Goal: Information Seeking & Learning: Learn about a topic

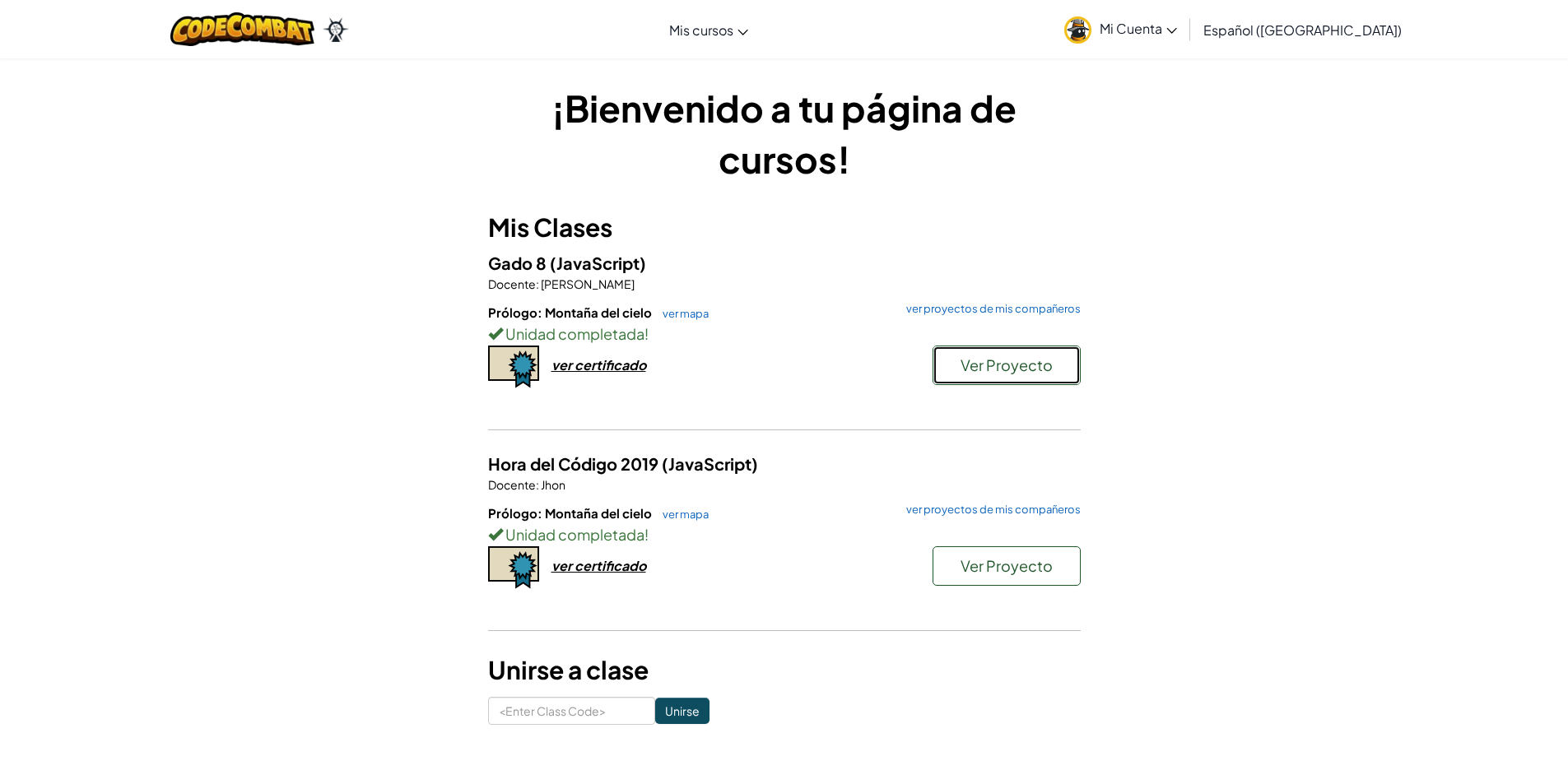
click at [985, 373] on span "Ver Proyecto" at bounding box center [1006, 364] width 92 height 19
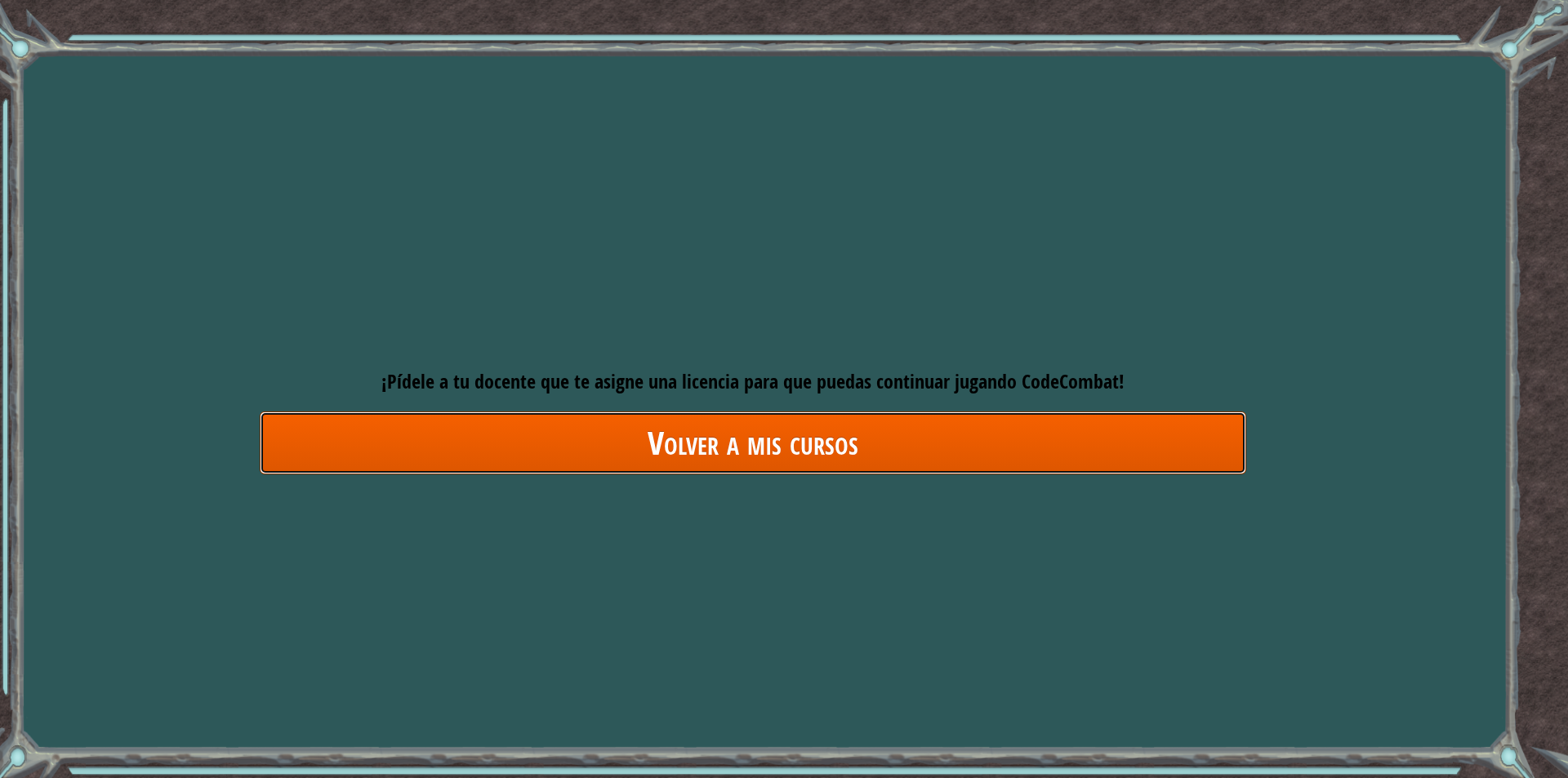
click at [796, 447] on link "Volver a mis cursos" at bounding box center [752, 443] width 987 height 63
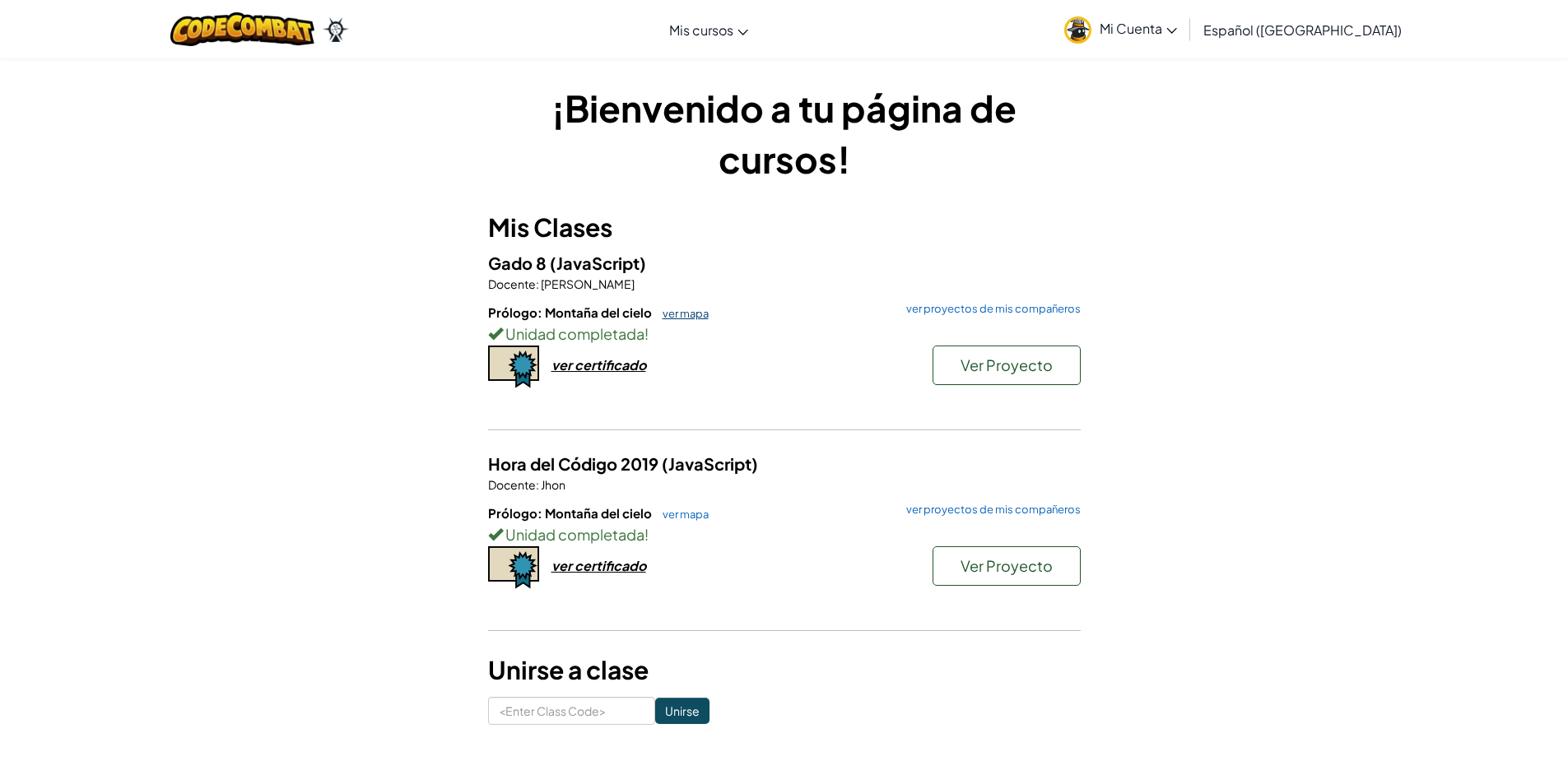
click at [685, 306] on link "ver mapa" at bounding box center [682, 313] width 54 height 14
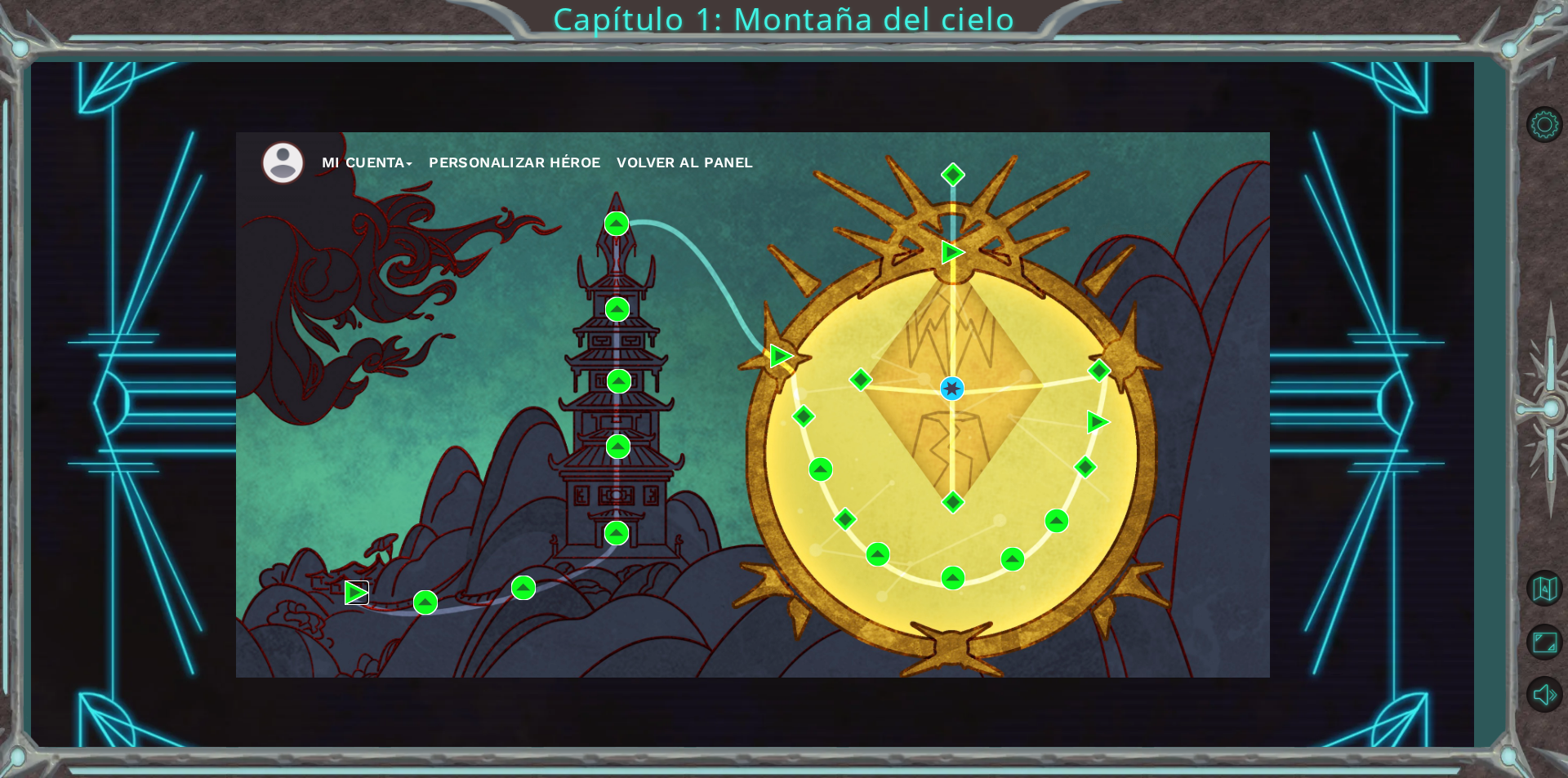
click at [348, 598] on img at bounding box center [356, 592] width 24 height 24
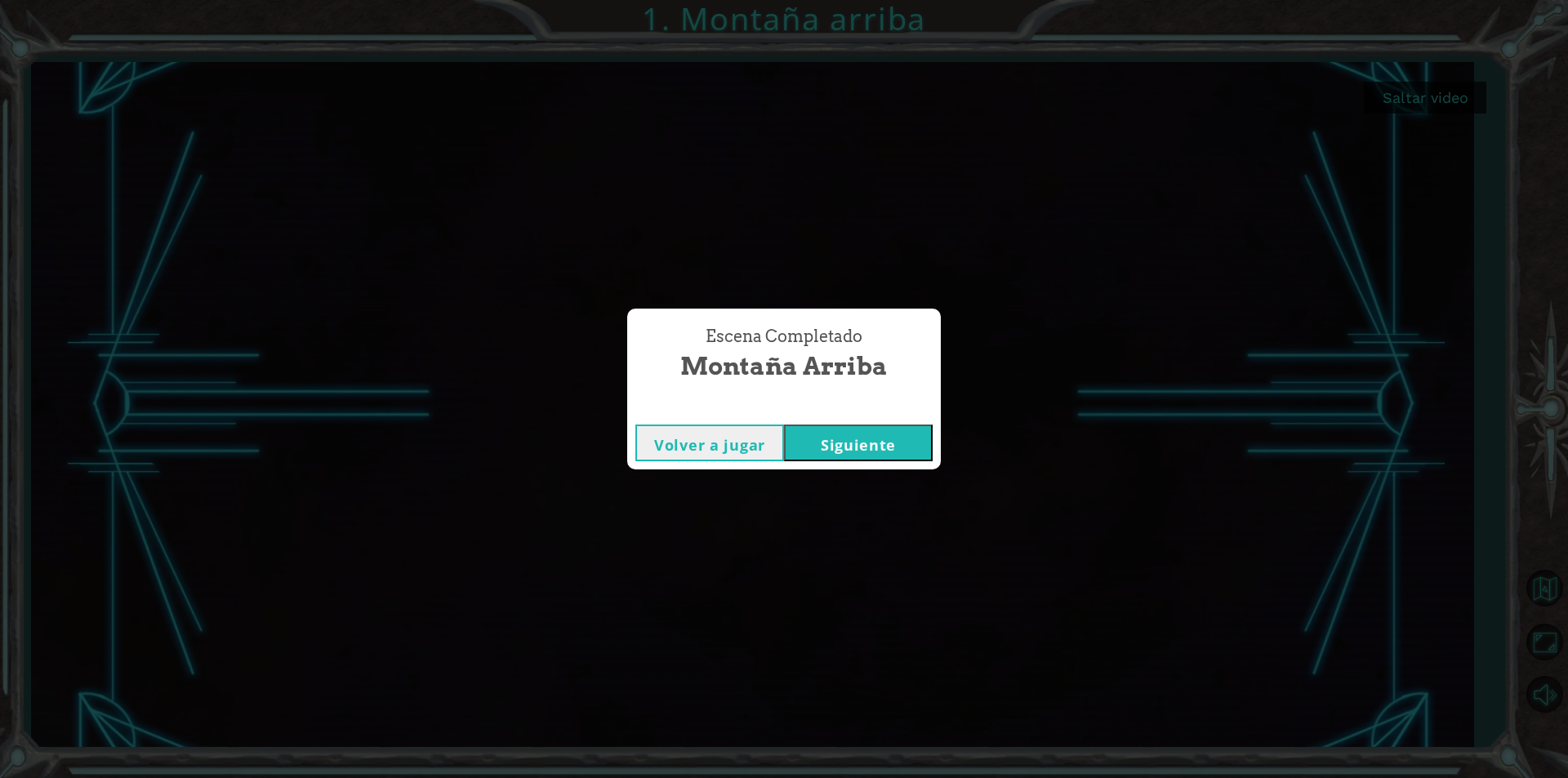
click at [205, 655] on div "Escena Completado Montaña arriba Volver a jugar [GEOGRAPHIC_DATA]" at bounding box center [784, 389] width 1568 height 778
click at [713, 450] on button "Volver a jugar" at bounding box center [709, 443] width 148 height 37
click at [869, 434] on button "Siguiente" at bounding box center [858, 443] width 148 height 37
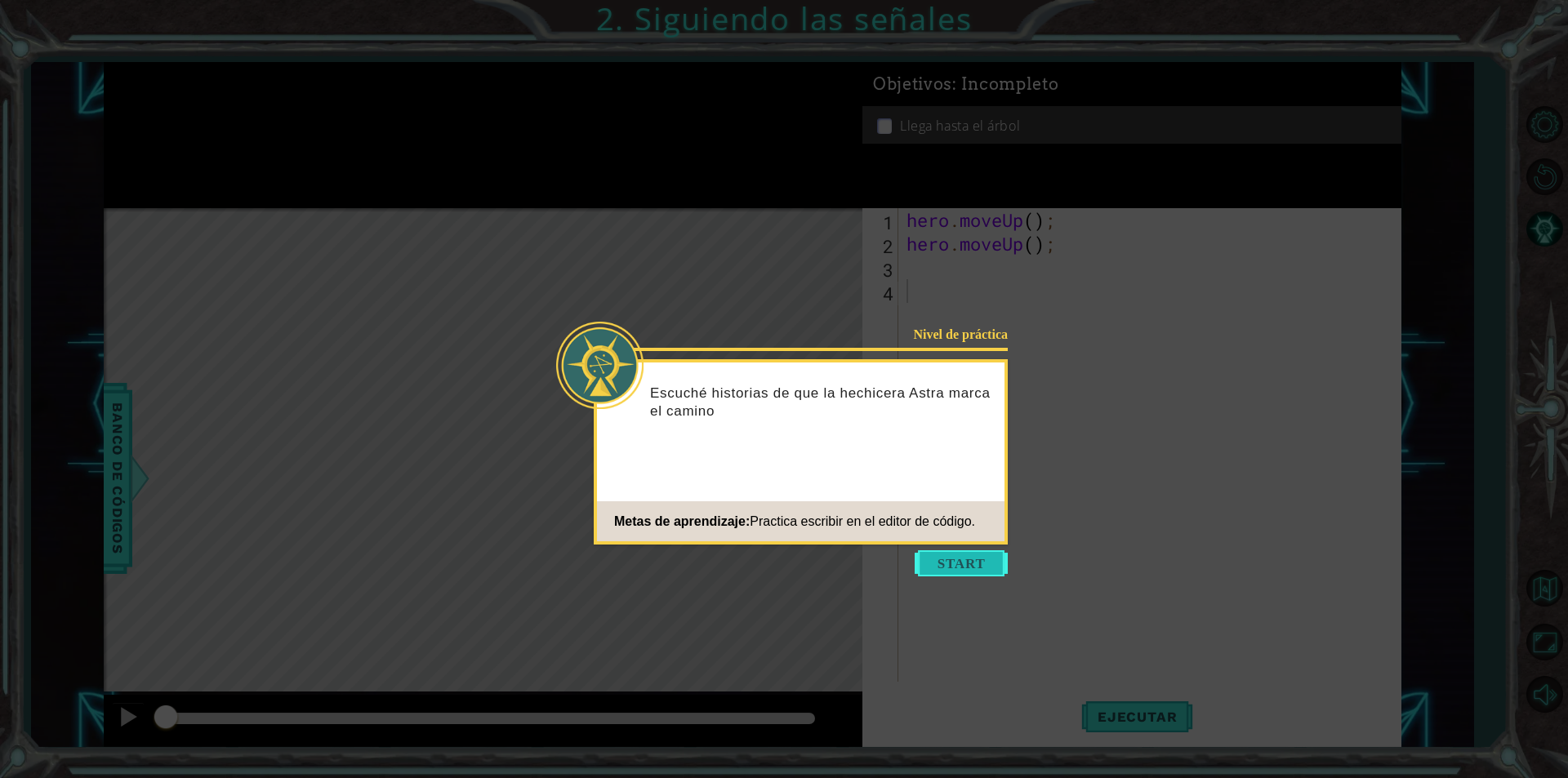
click at [951, 557] on button "Start" at bounding box center [961, 562] width 93 height 26
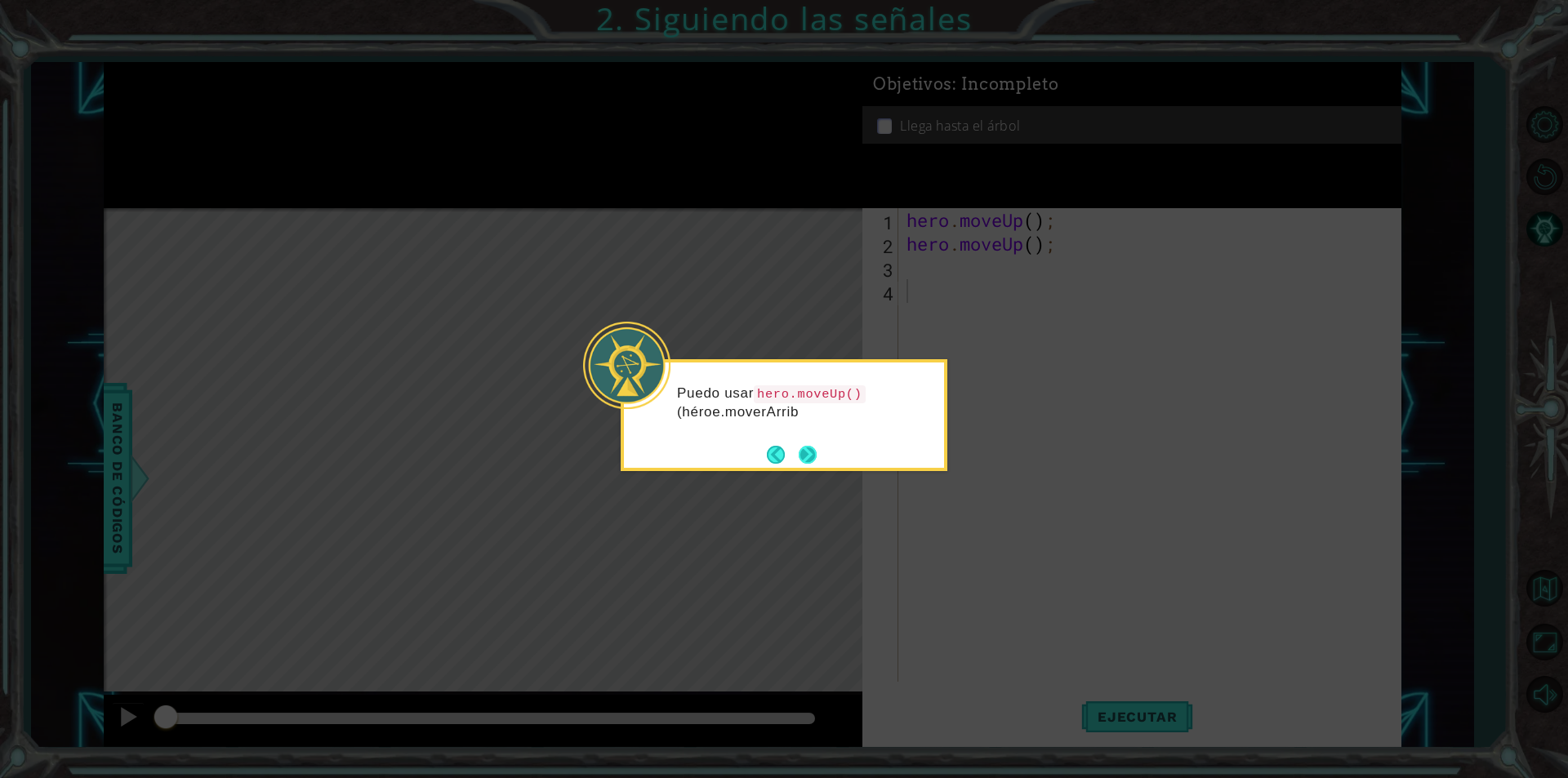
click at [804, 447] on button "Next" at bounding box center [808, 455] width 21 height 21
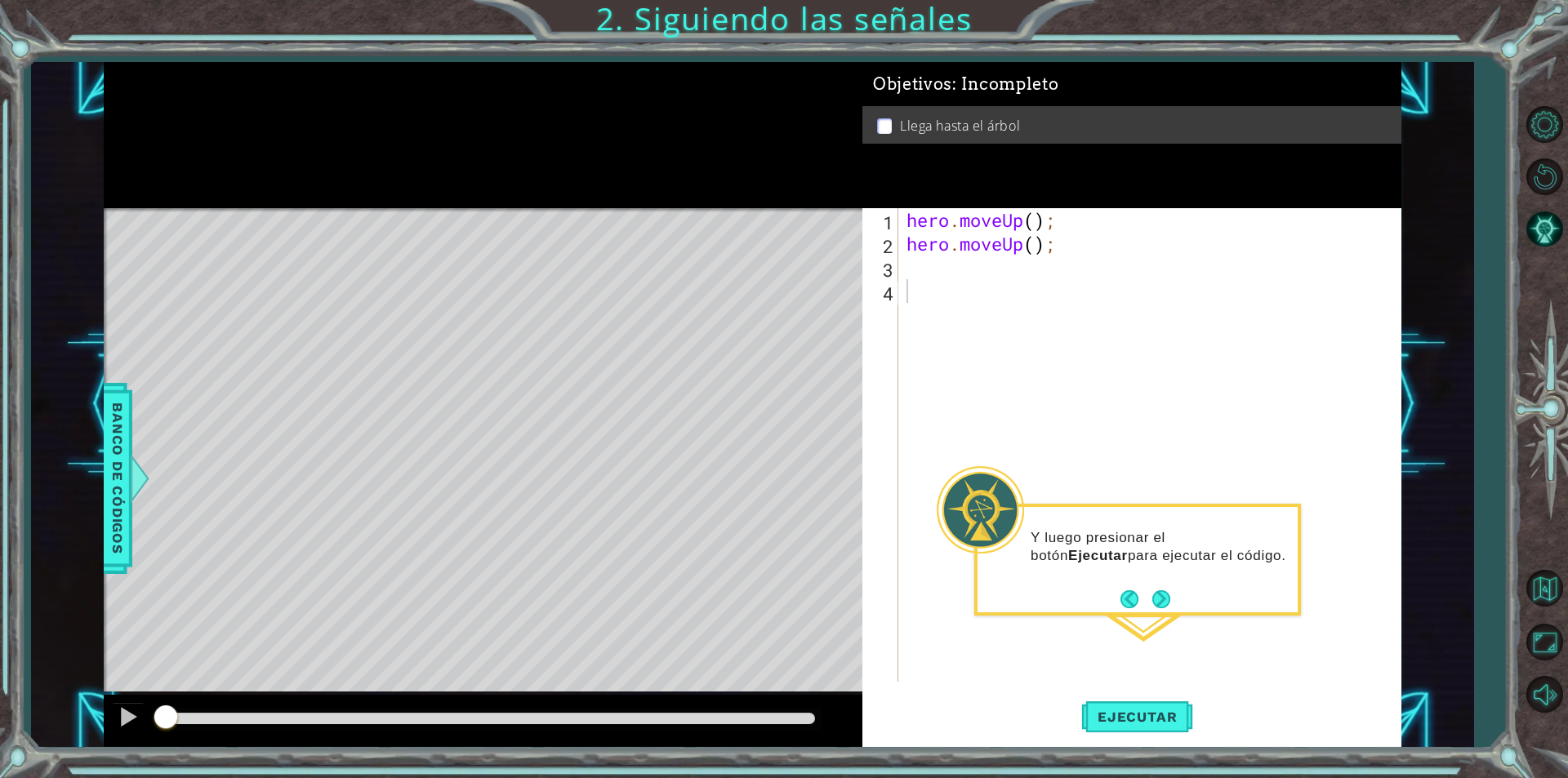
click at [1054, 554] on p "Y luego presionar el botón Ejecutar para ejecutar el código." at bounding box center [1158, 547] width 256 height 36
click at [1126, 716] on span "Ejecutar" at bounding box center [1137, 716] width 112 height 16
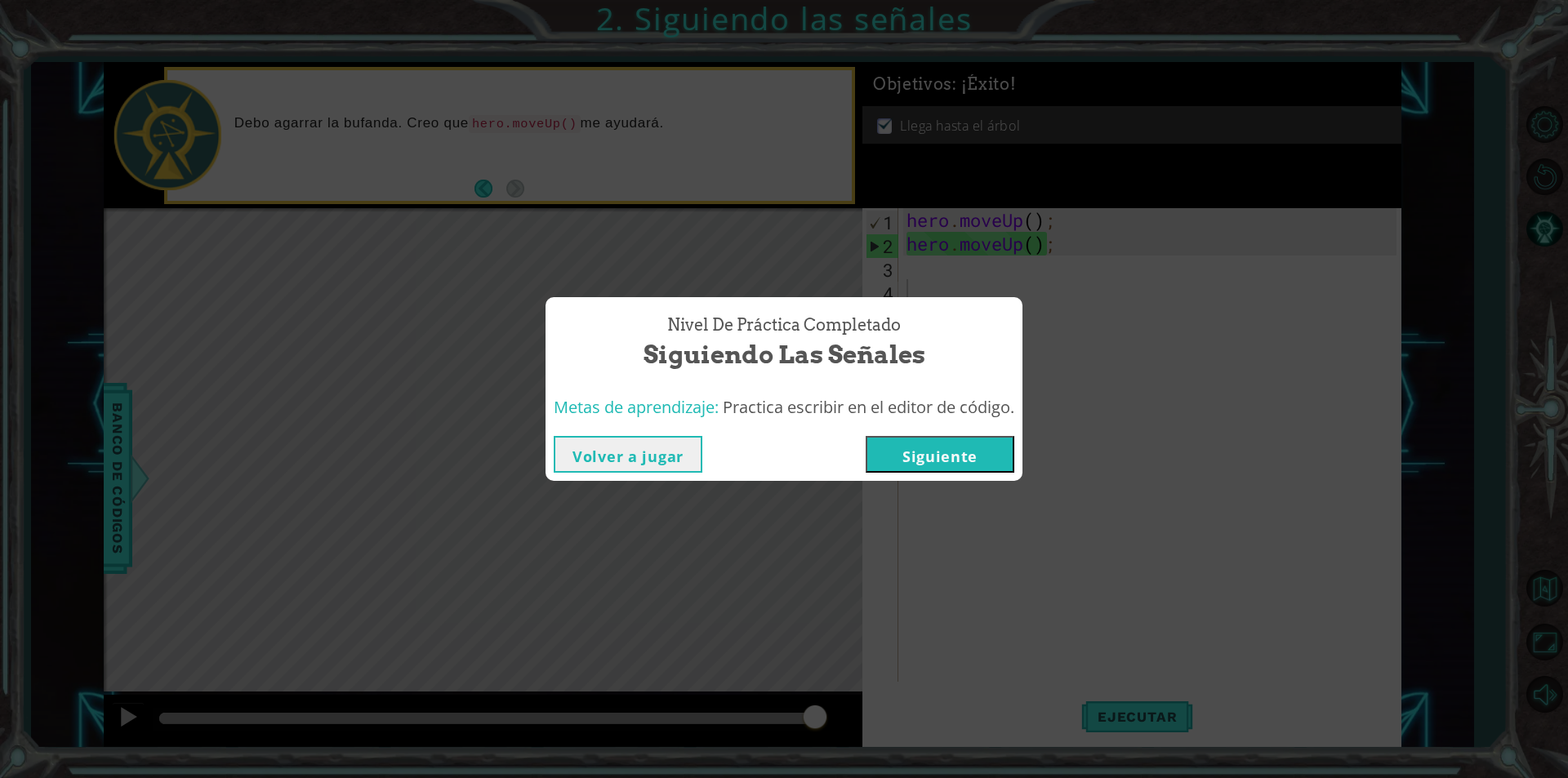
click at [979, 452] on button "Siguiente" at bounding box center [940, 453] width 148 height 37
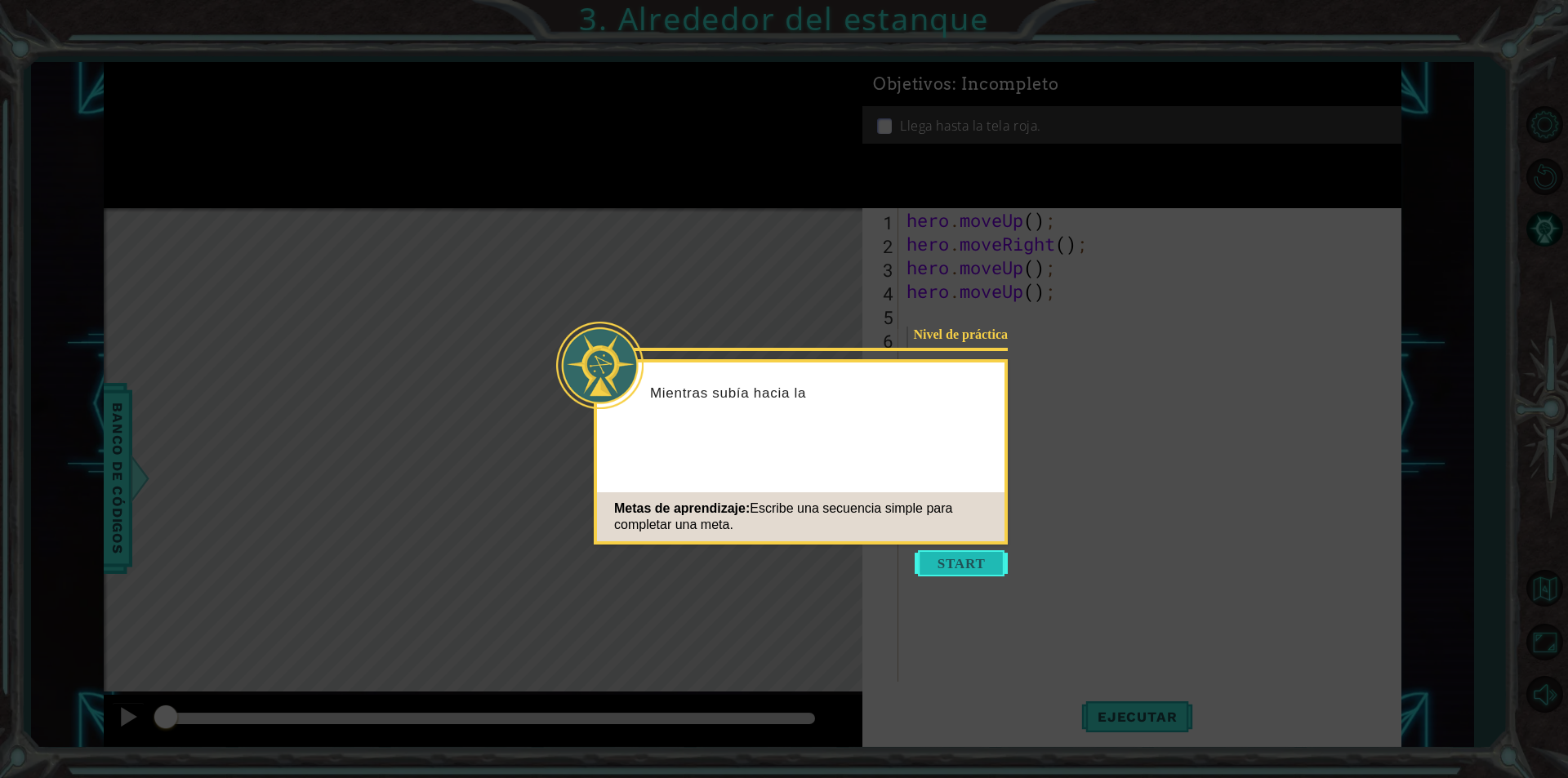
click at [970, 559] on button "Start" at bounding box center [961, 562] width 93 height 26
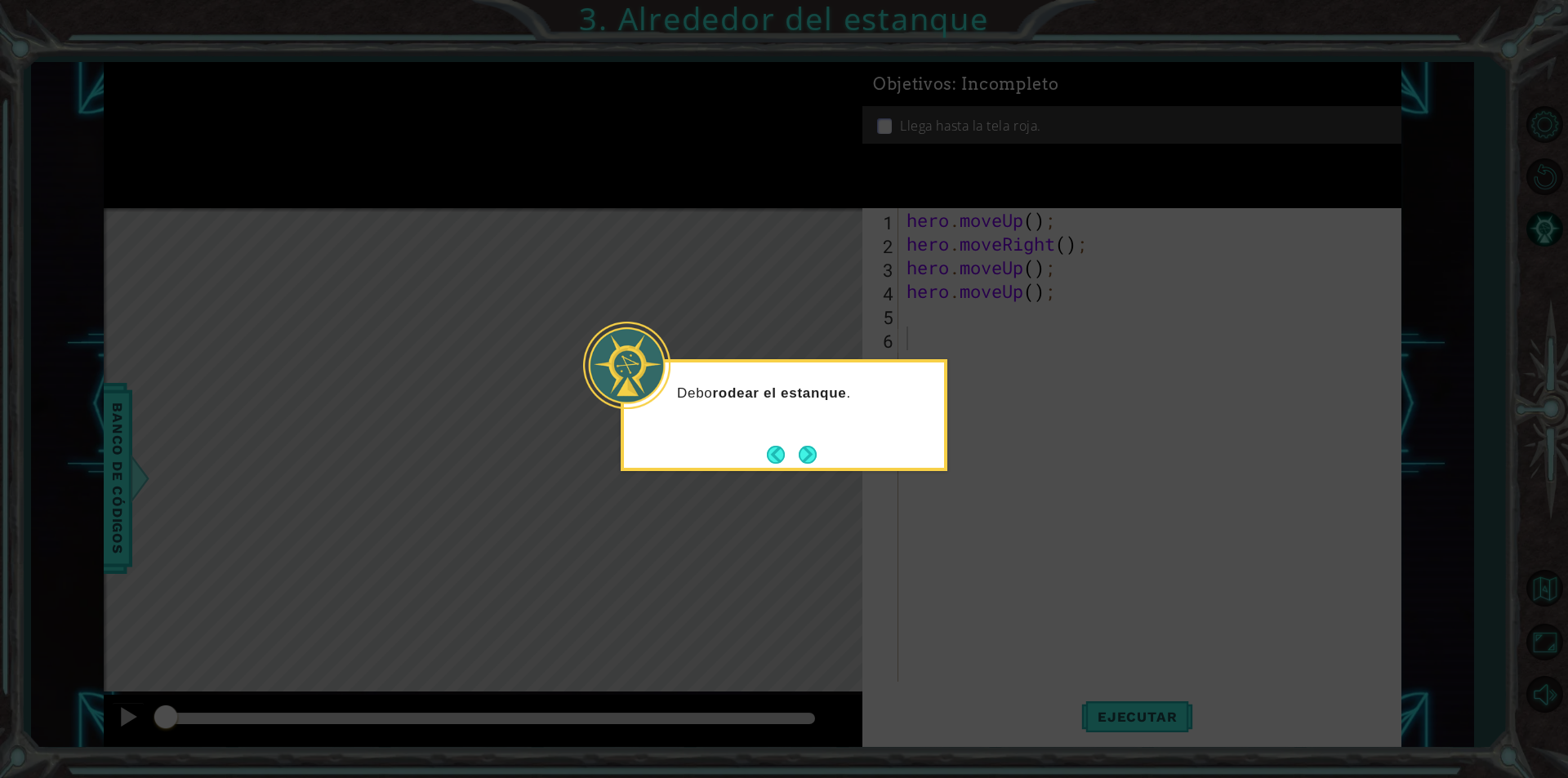
click at [808, 448] on button "Next" at bounding box center [808, 454] width 19 height 19
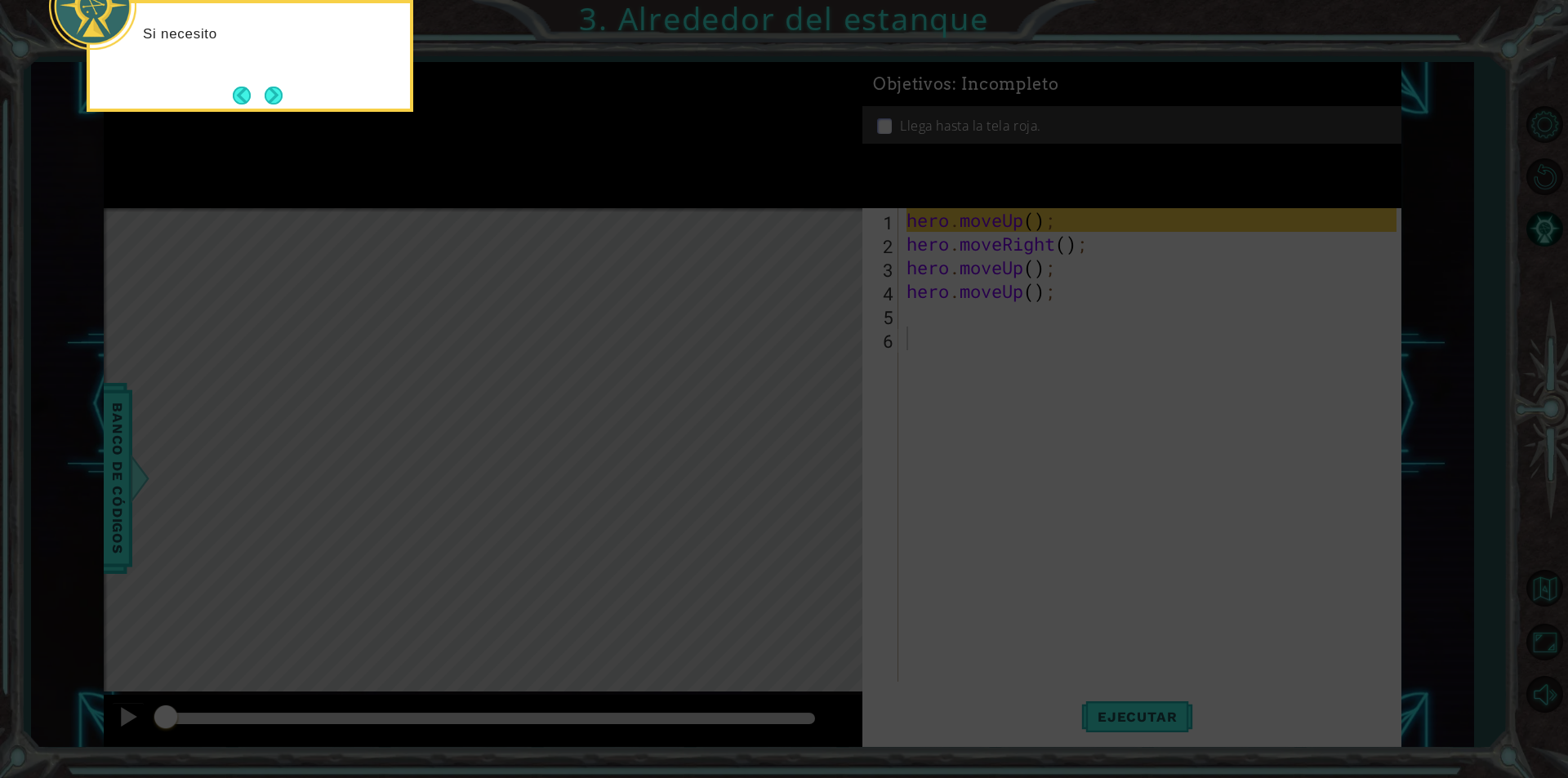
drag, startPoint x: 881, startPoint y: 501, endPoint x: 438, endPoint y: 276, distance: 496.9
click at [879, 501] on icon at bounding box center [784, 116] width 1568 height 1323
click at [278, 103] on button "Next" at bounding box center [274, 96] width 23 height 23
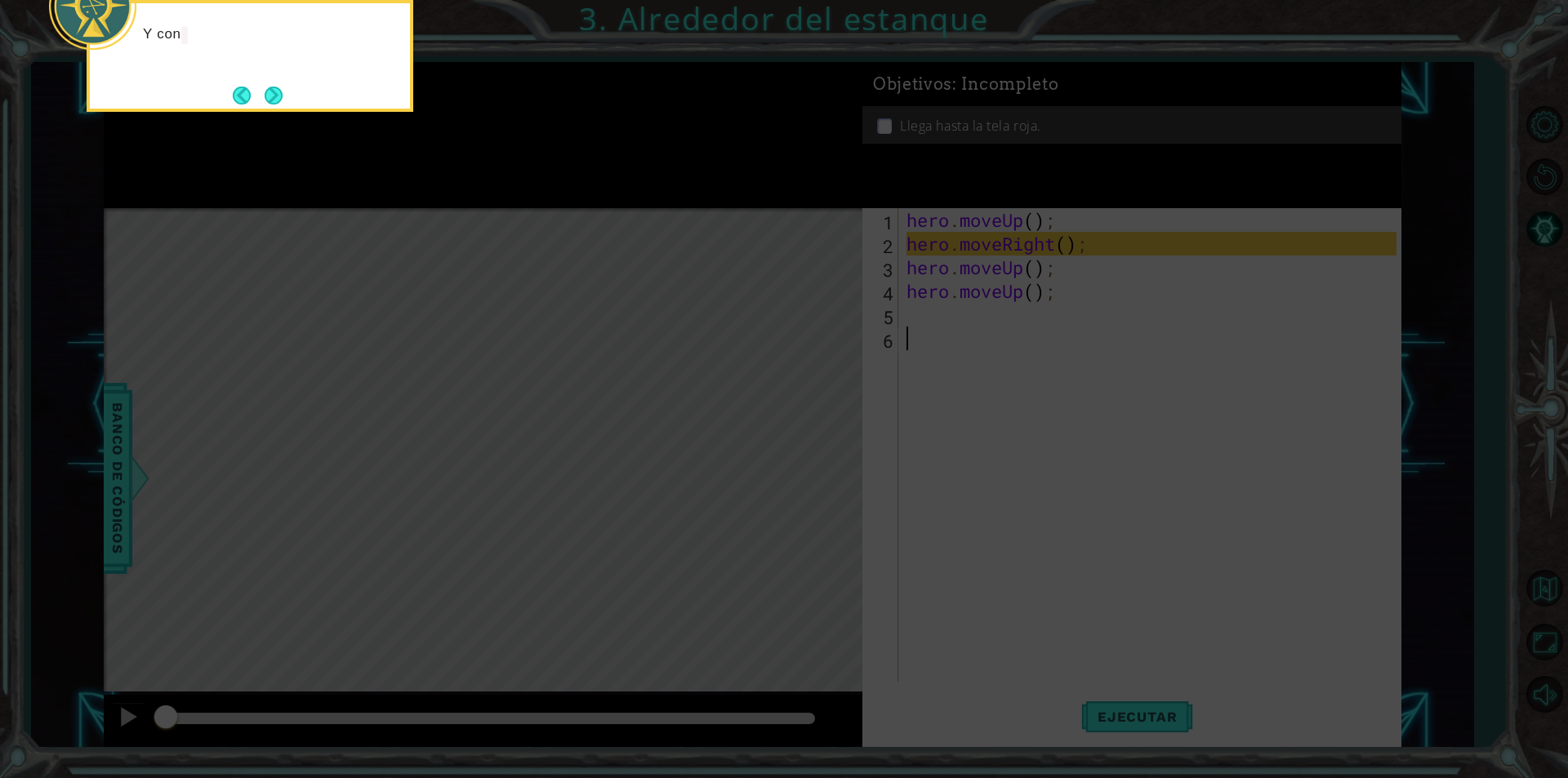
click at [278, 103] on button "Next" at bounding box center [274, 96] width 18 height 18
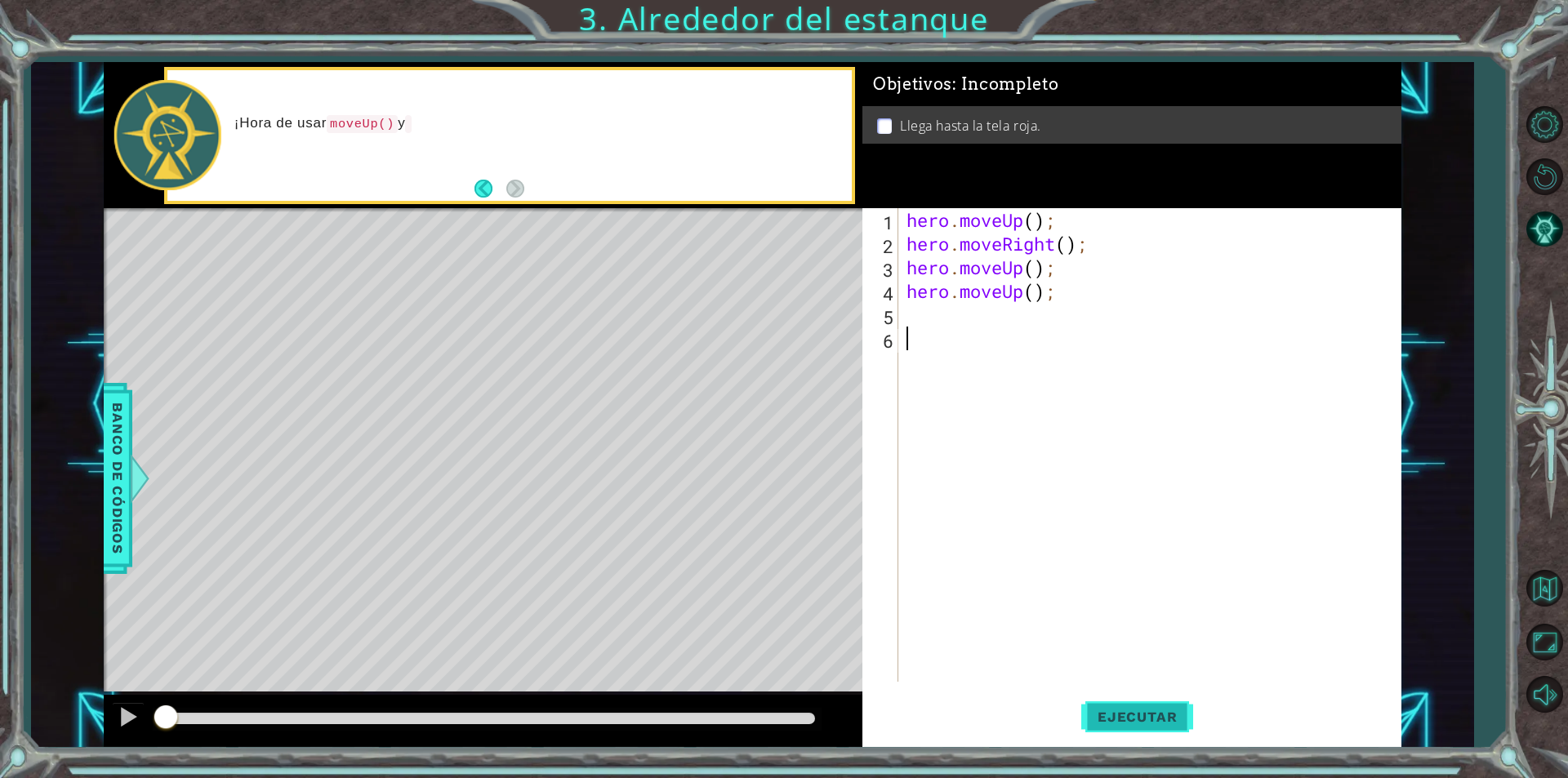
click at [1110, 711] on span "Ejecutar" at bounding box center [1137, 716] width 112 height 16
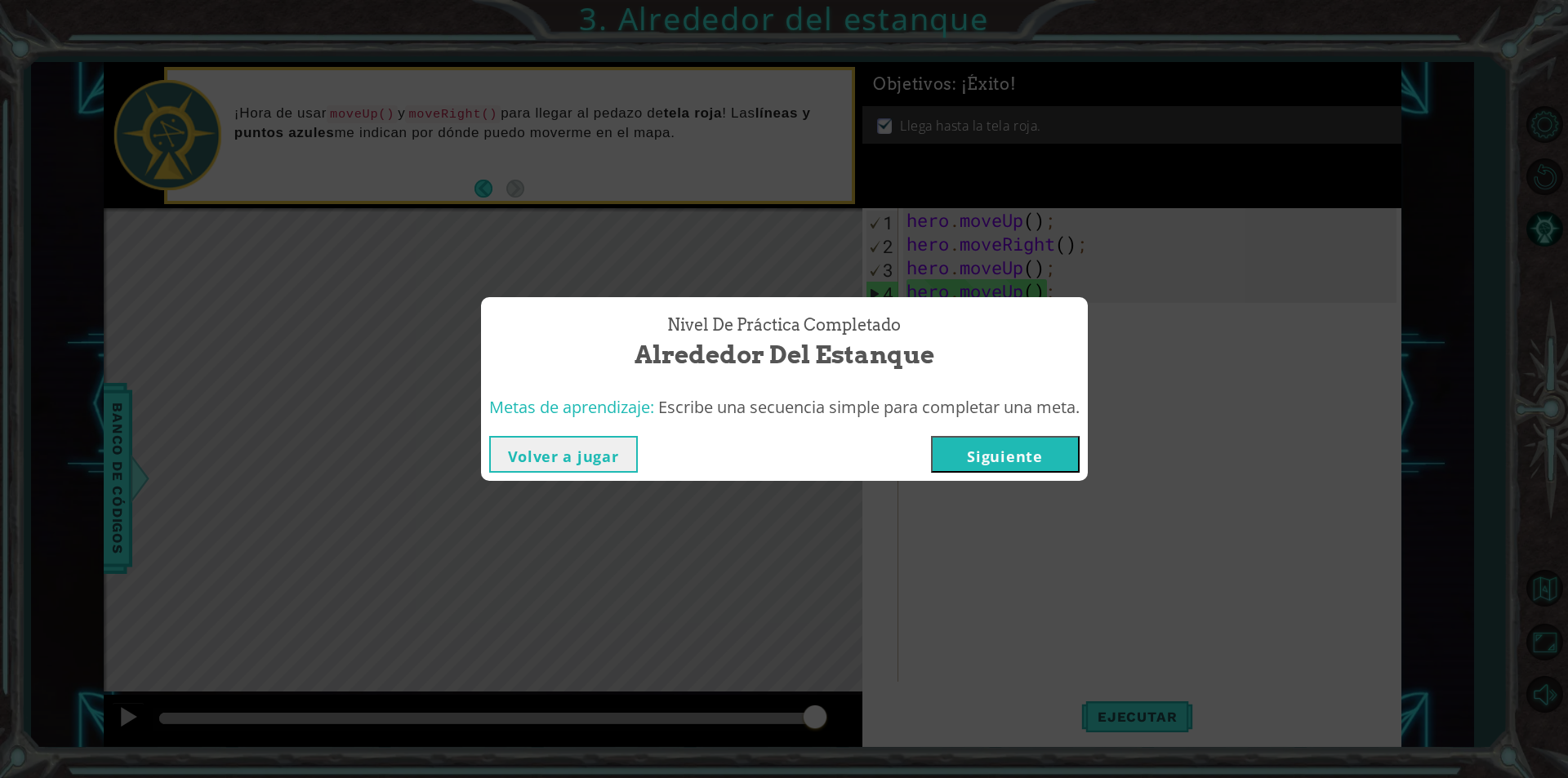
click at [1013, 469] on button "Siguiente" at bounding box center [1005, 453] width 148 height 37
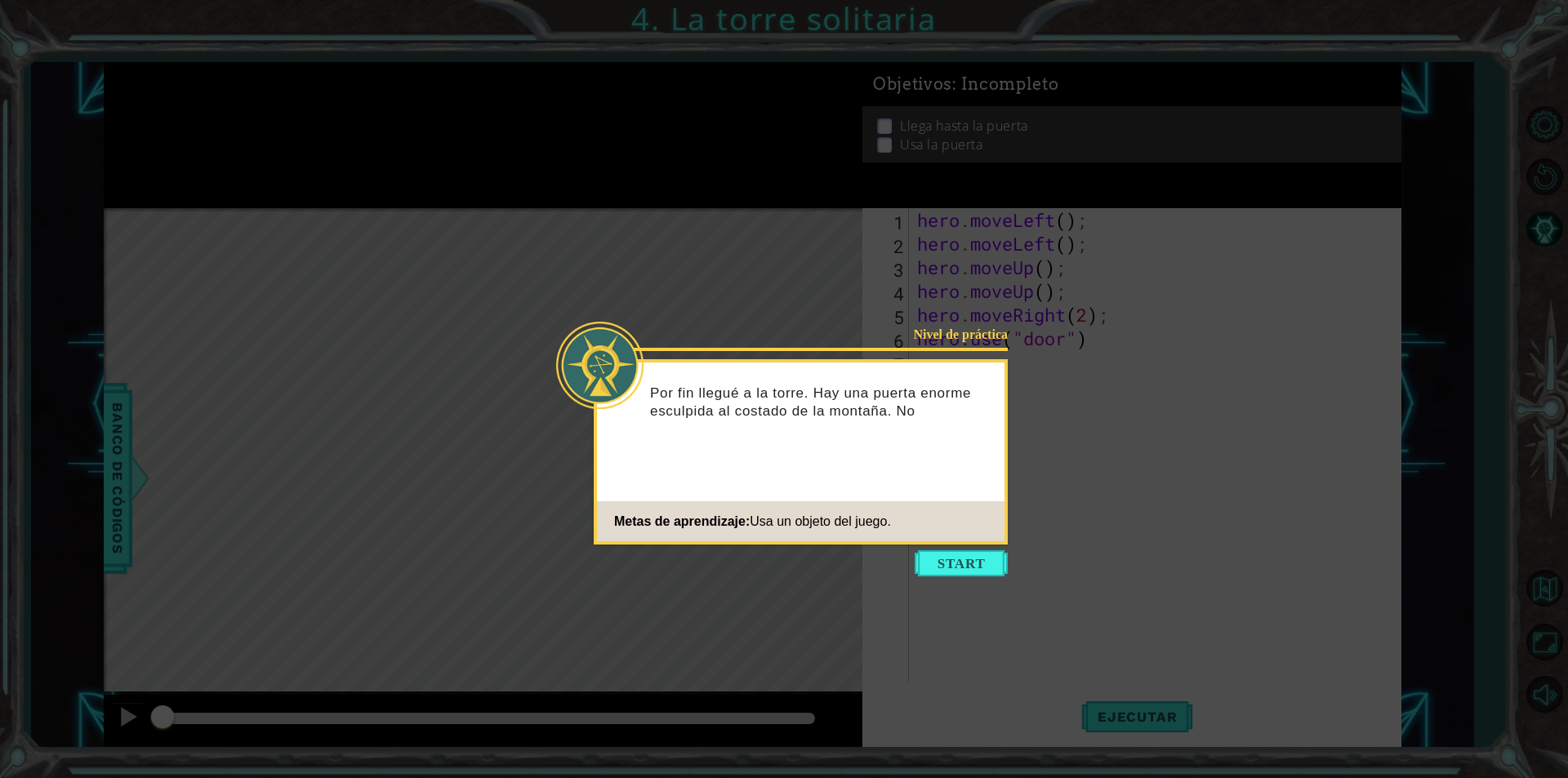
click at [989, 544] on div "Nivel de práctica Por fin llegué a la torre. Hay una puerta enorme esculpida al…" at bounding box center [801, 452] width 414 height 185
click at [982, 558] on button "Start" at bounding box center [961, 562] width 93 height 26
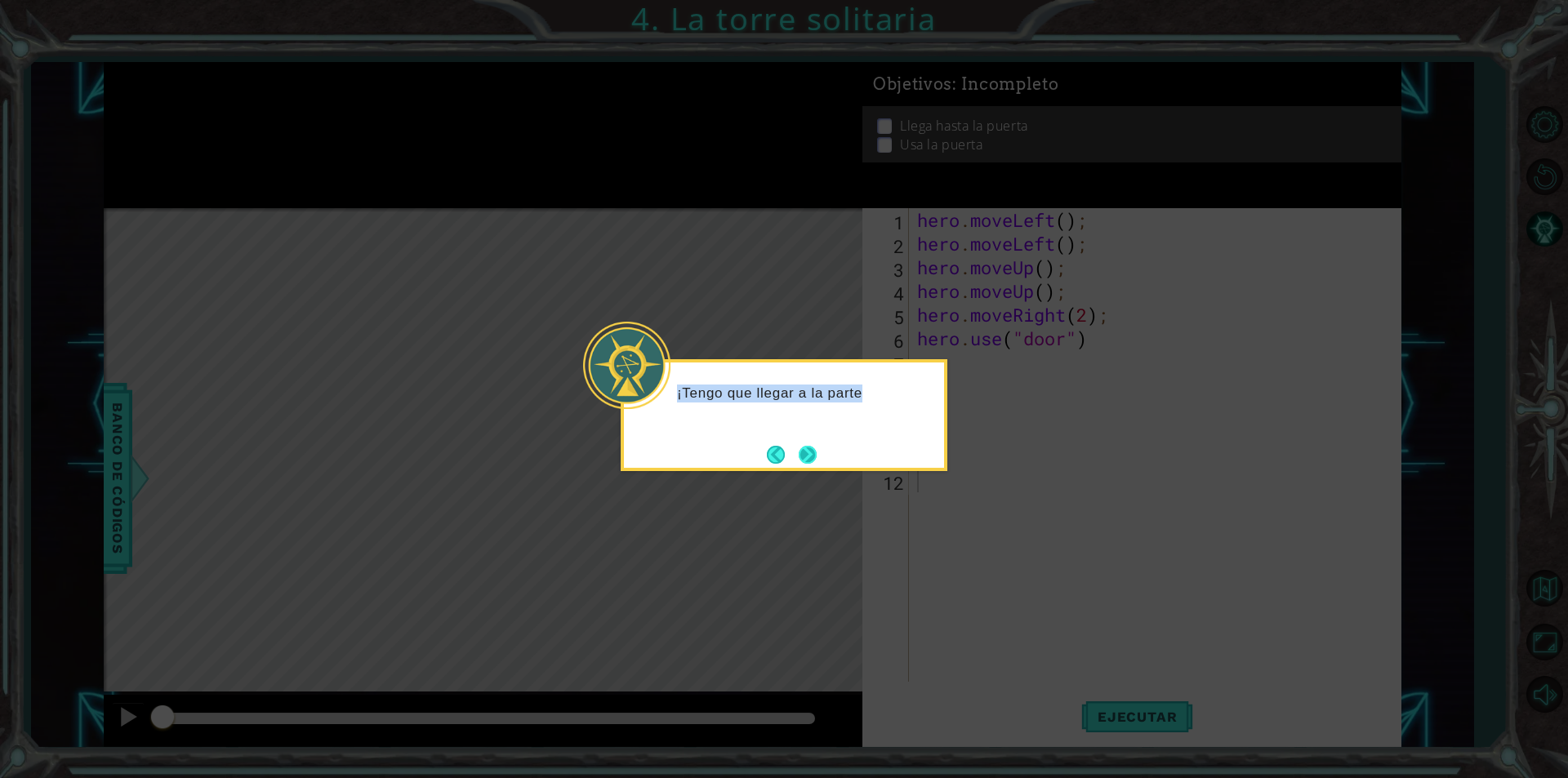
click at [792, 434] on div "¡Tengo que llegar a la parte" at bounding box center [784, 397] width 320 height 71
click at [801, 445] on button "Next" at bounding box center [808, 454] width 18 height 18
click at [801, 452] on button "Next" at bounding box center [808, 454] width 19 height 19
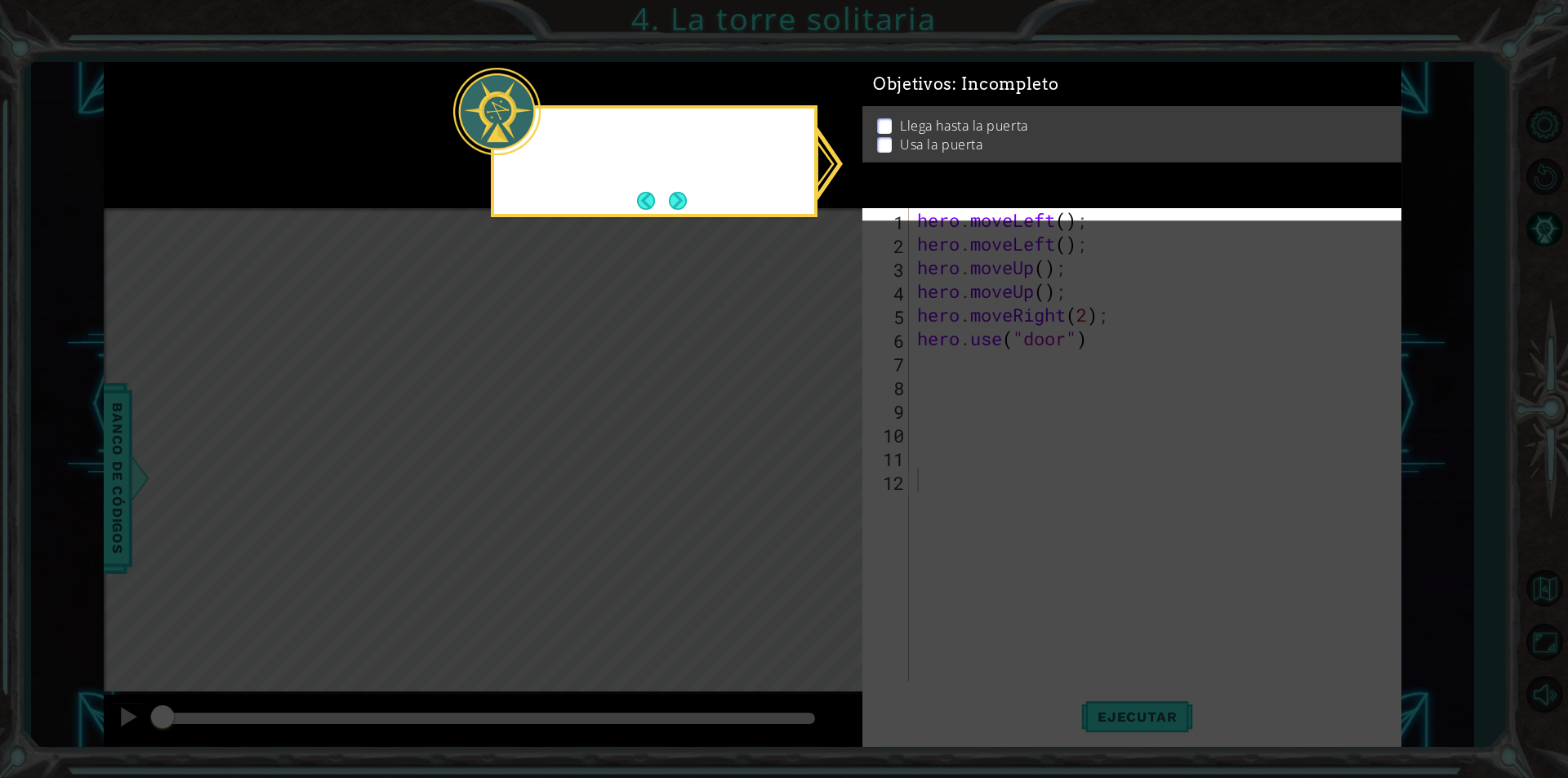
click at [802, 453] on icon at bounding box center [784, 389] width 1568 height 778
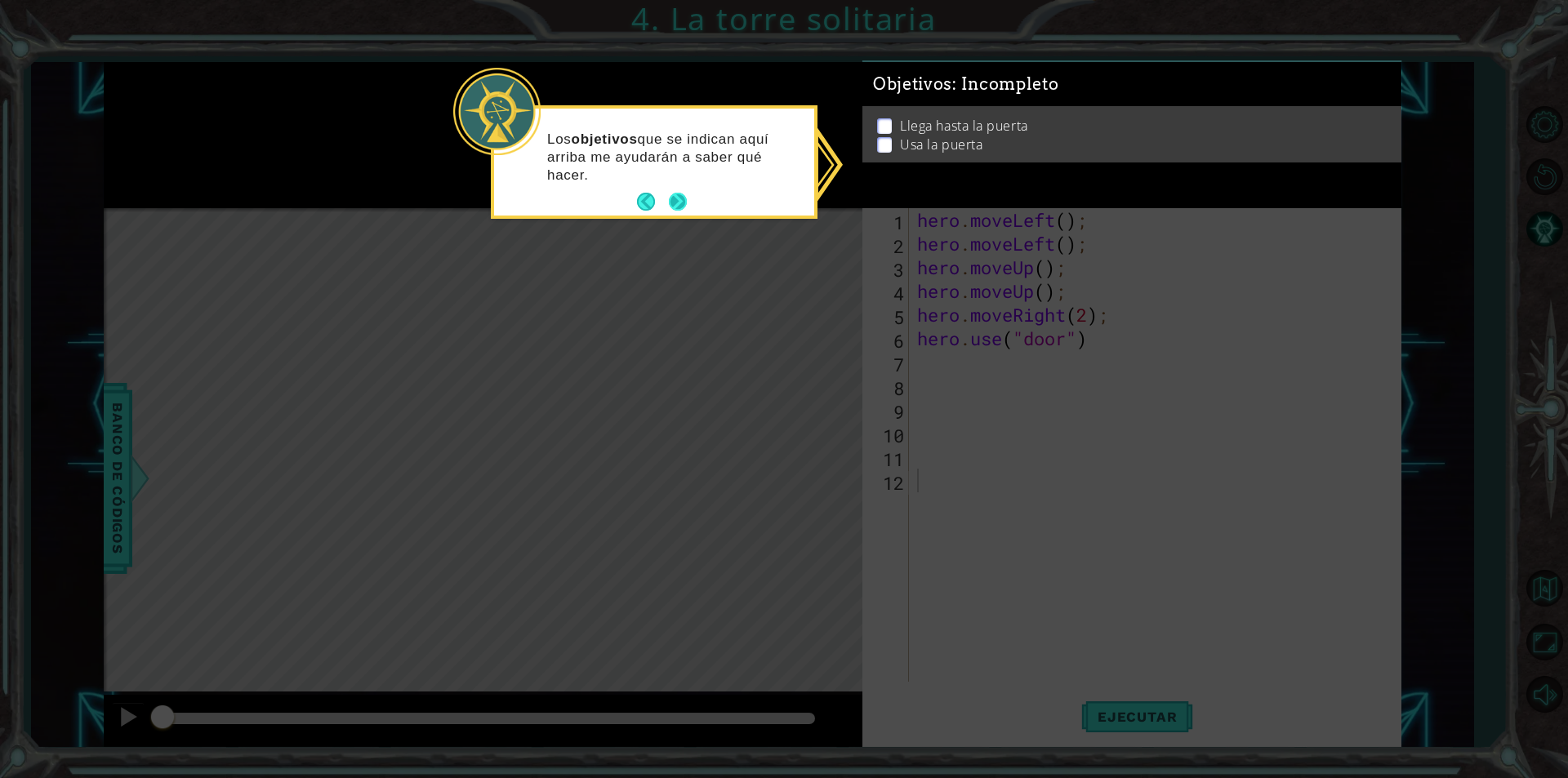
click at [684, 204] on button "Next" at bounding box center [678, 201] width 19 height 19
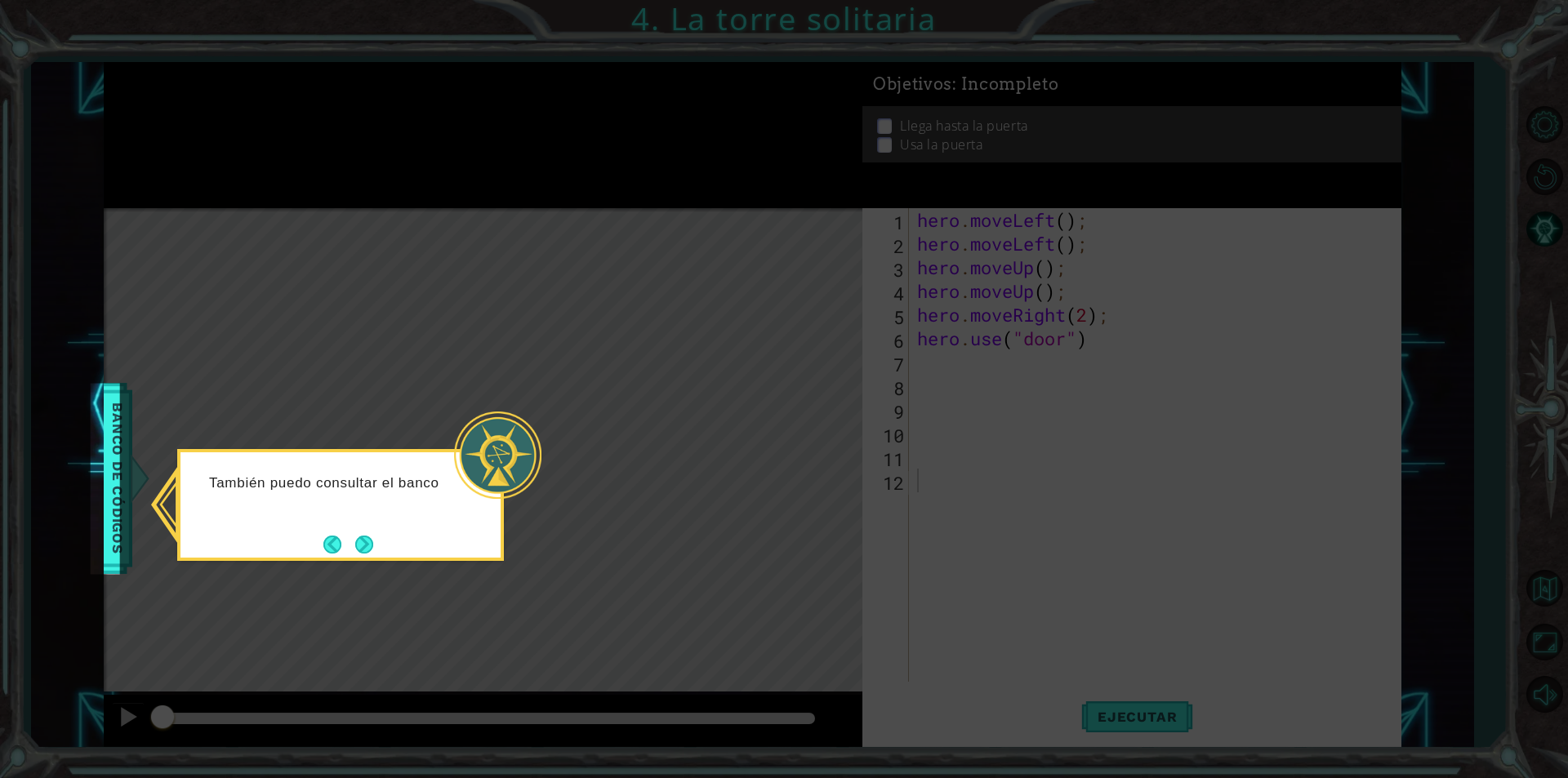
click at [375, 564] on icon at bounding box center [784, 389] width 1568 height 778
click at [371, 552] on button "Next" at bounding box center [364, 545] width 20 height 20
